Goal: Task Accomplishment & Management: Manage account settings

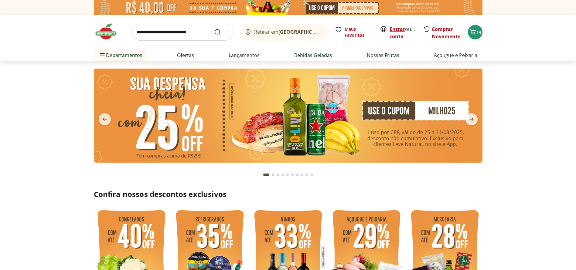
click at [398, 30] on link "Entrar" at bounding box center [397, 29] width 15 height 7
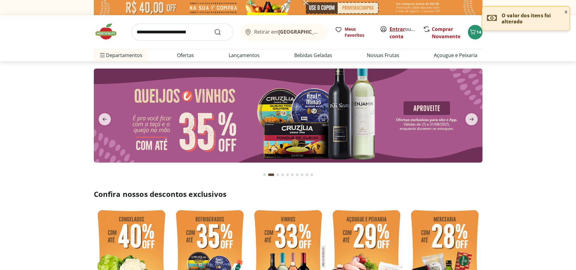
click at [397, 29] on link "Entrar" at bounding box center [397, 29] width 15 height 7
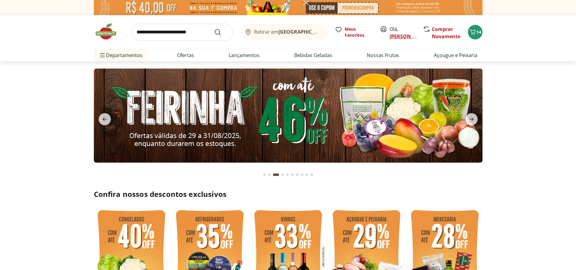
click at [408, 36] on link "[PERSON_NAME]" at bounding box center [409, 36] width 39 height 7
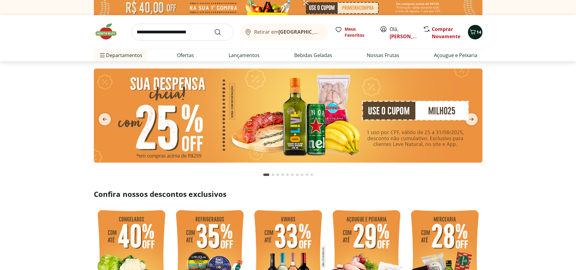
click at [471, 32] on icon "Carrinho" at bounding box center [473, 31] width 6 height 5
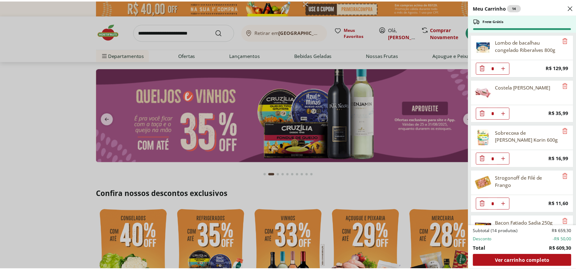
scroll to position [273, 0]
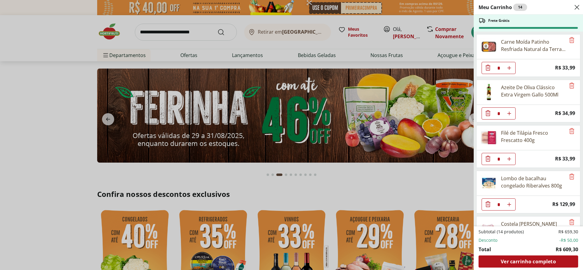
click at [73, 21] on div "Meu Carrinho 14 Frete Grátis Filé de Peito de Frango Resfriado * Original price…" at bounding box center [291, 135] width 583 height 270
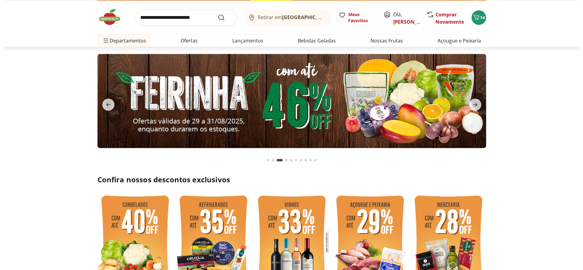
scroll to position [0, 0]
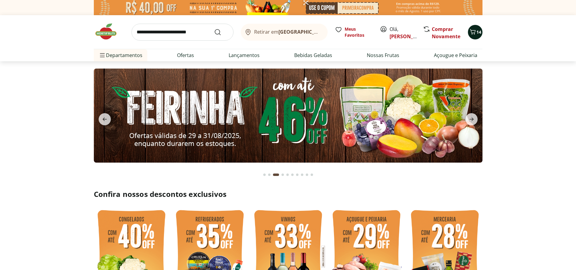
click at [474, 37] on div "14" at bounding box center [475, 32] width 5 height 10
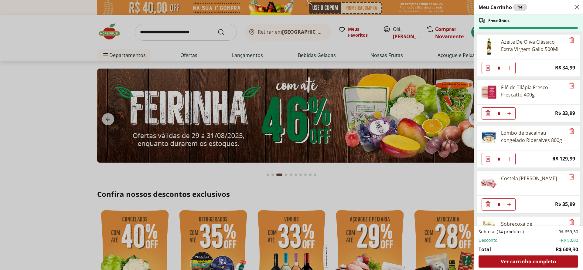
scroll to position [445, 0]
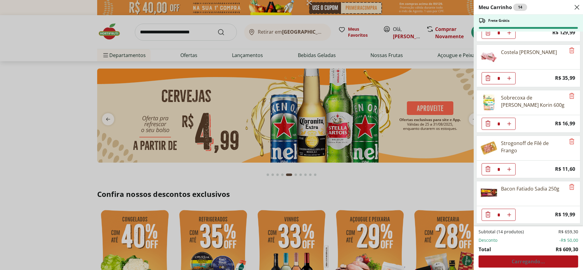
click at [60, 29] on div "Meu Carrinho 14 Frete Grátis Filé de Peito de Frango Resfriado * Original price…" at bounding box center [291, 135] width 583 height 270
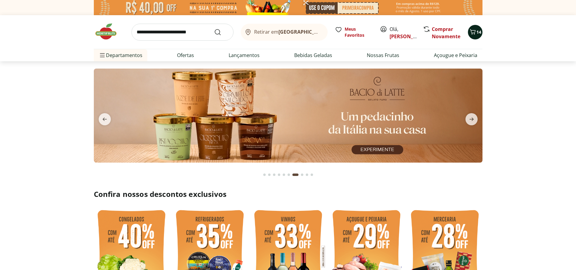
click at [475, 32] on icon "Carrinho" at bounding box center [473, 31] width 6 height 5
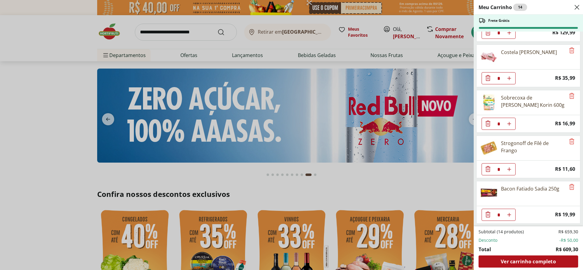
click at [43, 12] on div "Meu Carrinho 14 Frete Grátis Filé de Peito de Frango Resfriado * Original price…" at bounding box center [291, 135] width 583 height 270
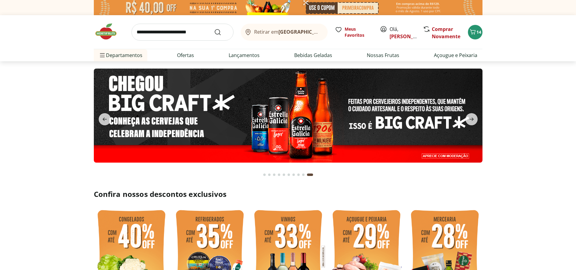
click at [523, 35] on header "Retirar em Rio de Janeiro/RJ Olá, FERNANDA 14 Retirar em Rio de Janeiro/RJ Meus…" at bounding box center [288, 38] width 576 height 46
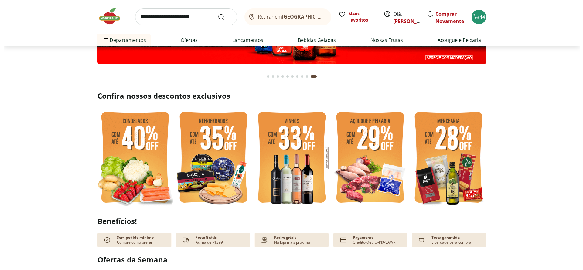
scroll to position [0, 0]
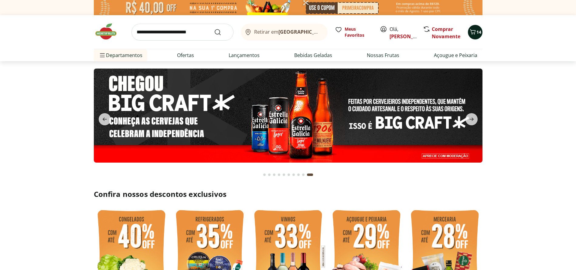
click at [472, 37] on button "14" at bounding box center [475, 32] width 15 height 15
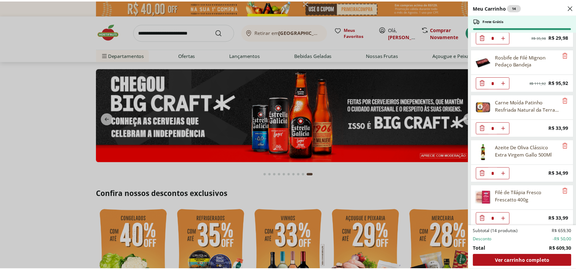
scroll to position [228, 0]
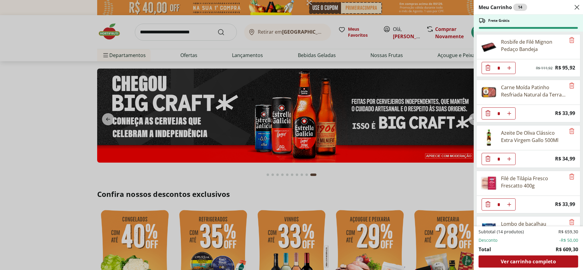
click at [424, 56] on div "Meu Carrinho 14 Frete Grátis Filé de Peito de Frango Resfriado * Original price…" at bounding box center [291, 135] width 583 height 270
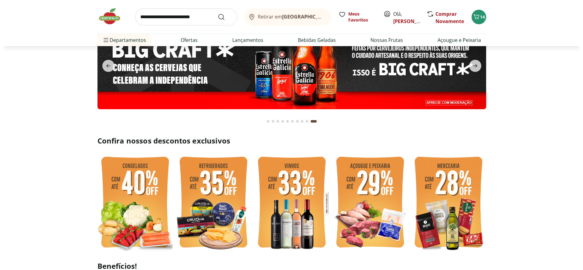
scroll to position [91, 0]
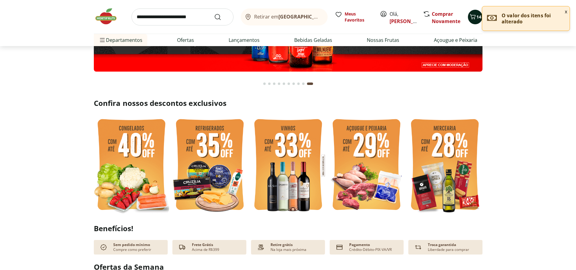
click at [472, 16] on icon "Carrinho" at bounding box center [472, 16] width 7 height 7
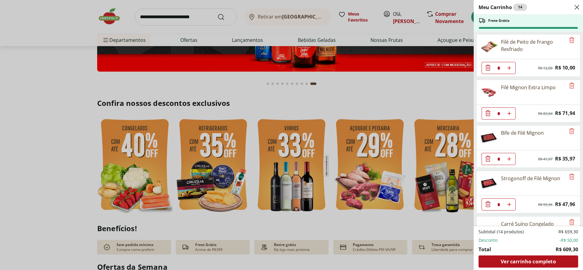
click at [420, 83] on div "Meu Carrinho 14 Frete Grátis Filé de Peito de Frango Resfriado * Original price…" at bounding box center [291, 135] width 583 height 270
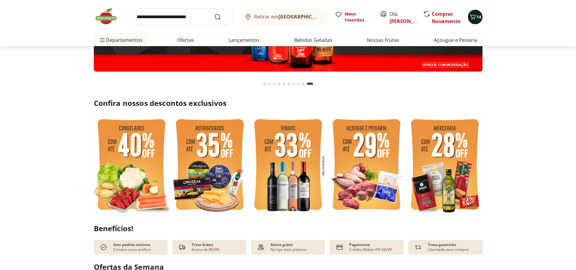
click at [477, 20] on div "14" at bounding box center [475, 17] width 5 height 10
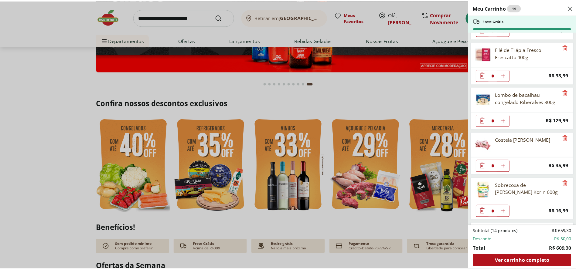
scroll to position [445, 0]
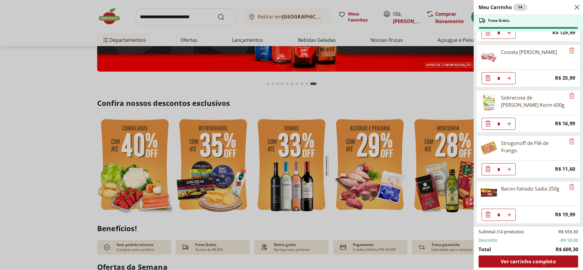
click at [402, 102] on div "Meu Carrinho 14 Frete Grátis Filé de Peito de Frango Resfriado * Original price…" at bounding box center [291, 135] width 583 height 270
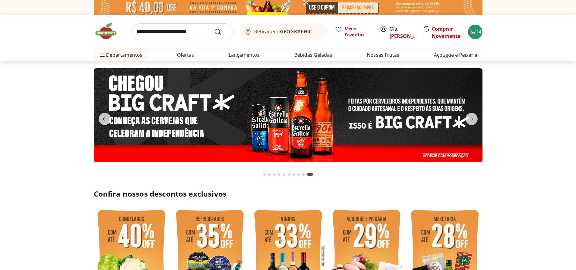
scroll to position [0, 0]
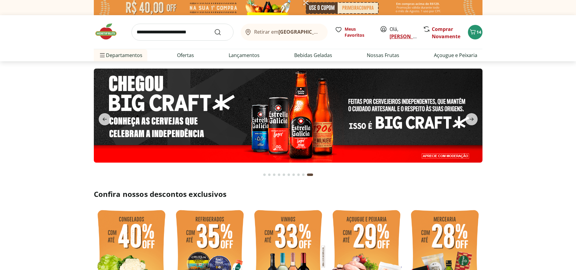
click at [404, 38] on link "[PERSON_NAME]" at bounding box center [409, 36] width 39 height 7
click at [411, 36] on link "[PERSON_NAME]" at bounding box center [409, 36] width 39 height 7
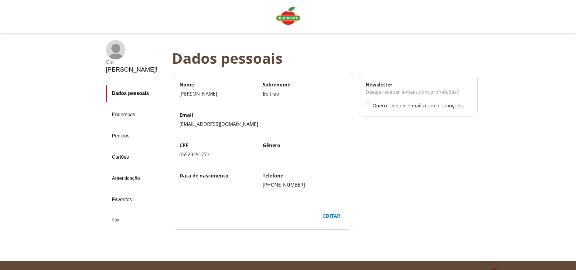
click at [115, 213] on div "Sair" at bounding box center [136, 220] width 61 height 15
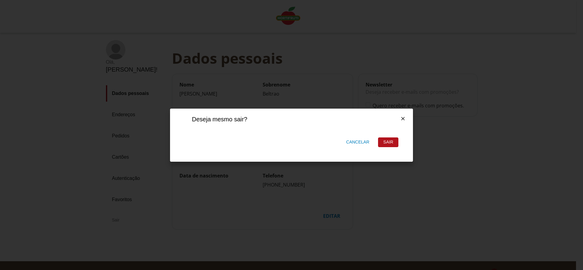
click at [393, 142] on div "Sair" at bounding box center [388, 142] width 20 height 9
